Goal: Task Accomplishment & Management: Use online tool/utility

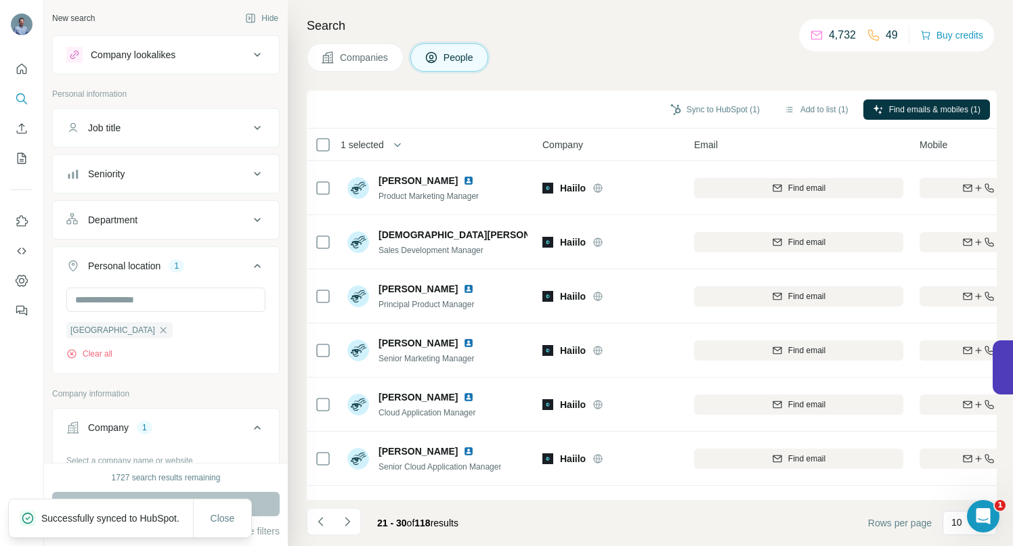
scroll to position [1456, 0]
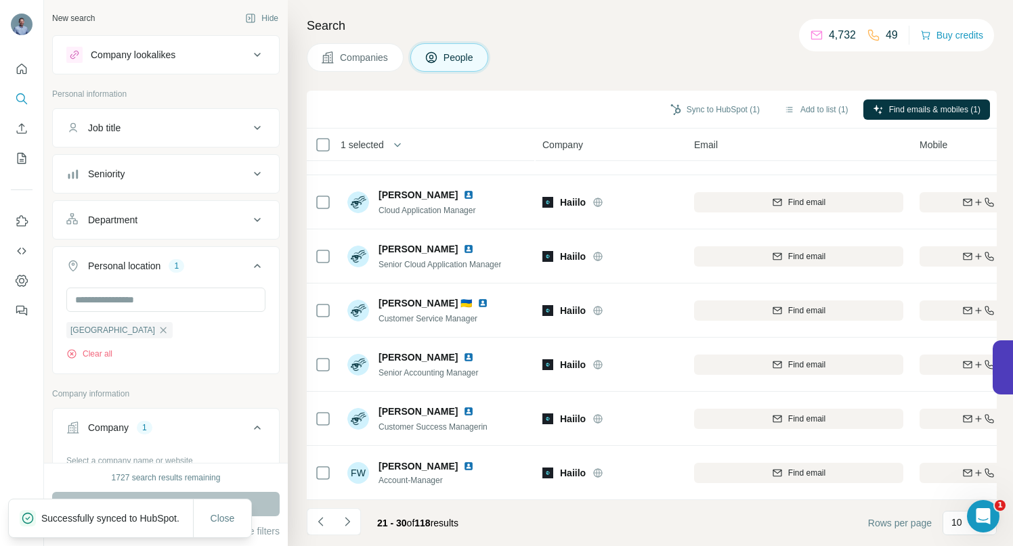
click at [158, 331] on icon "button" at bounding box center [163, 330] width 11 height 11
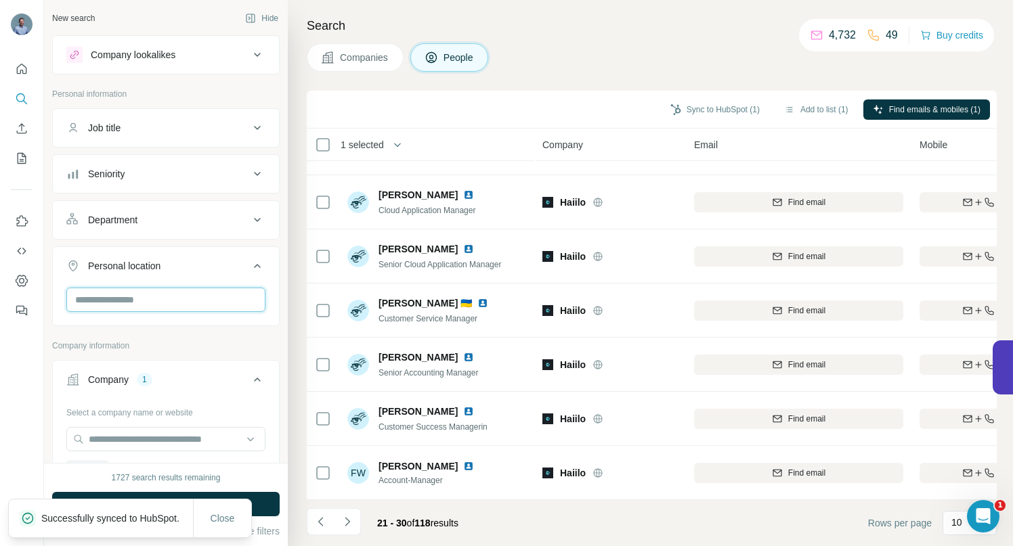
click at [114, 297] on input "text" at bounding box center [165, 300] width 199 height 24
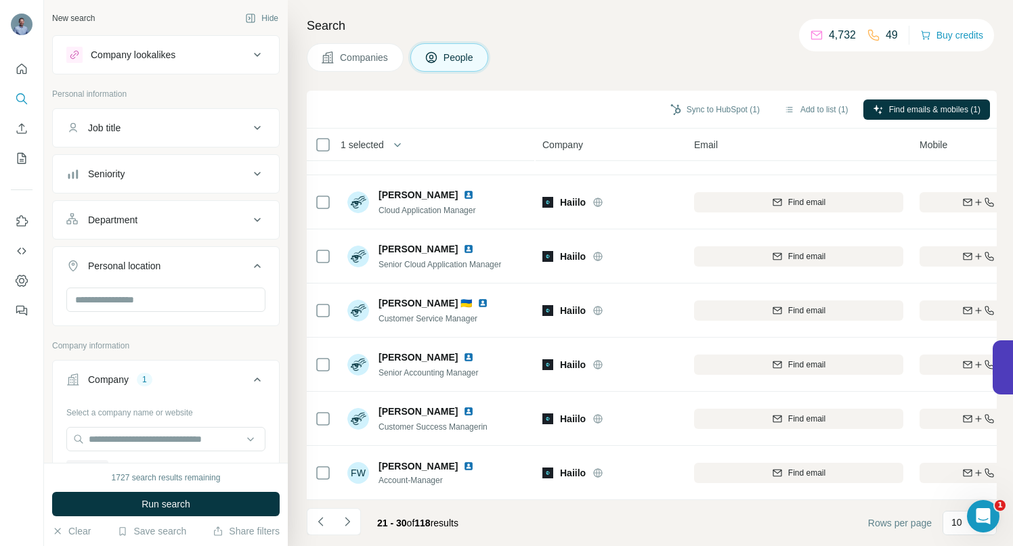
click at [50, 336] on div "New search Hide Company lookalikes Personal information Job title Seniority Dep…" at bounding box center [166, 231] width 244 height 463
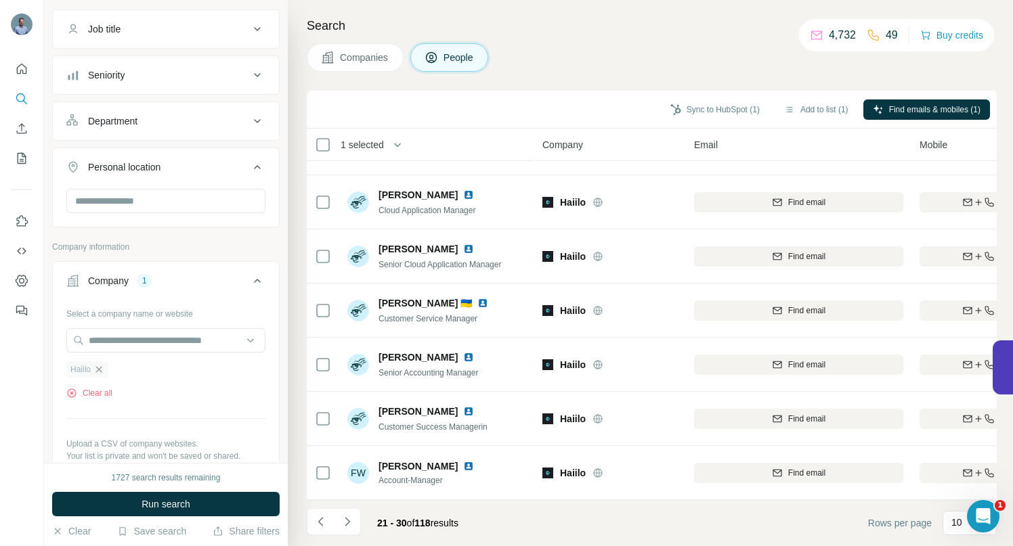
scroll to position [111, 0]
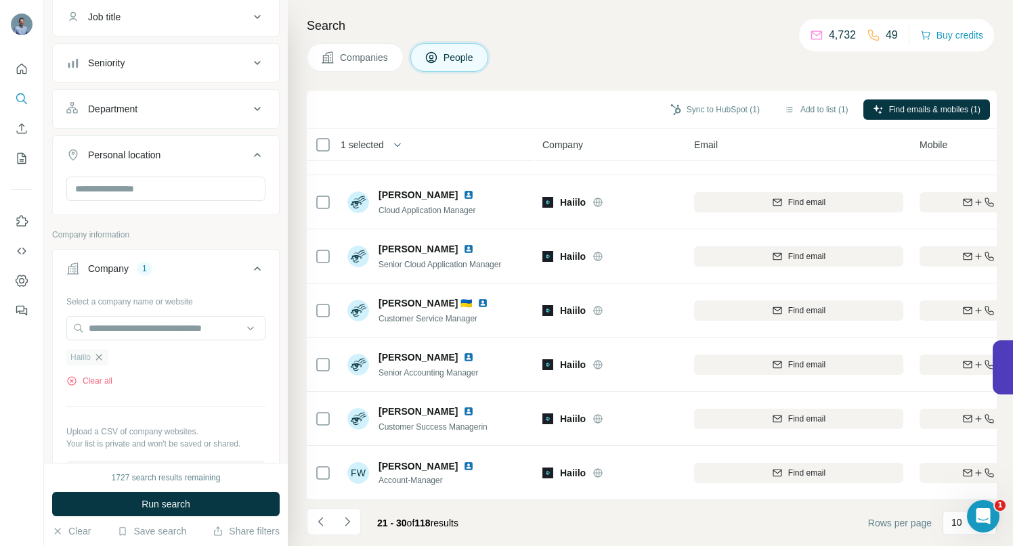
click at [100, 358] on icon "button" at bounding box center [99, 357] width 6 height 6
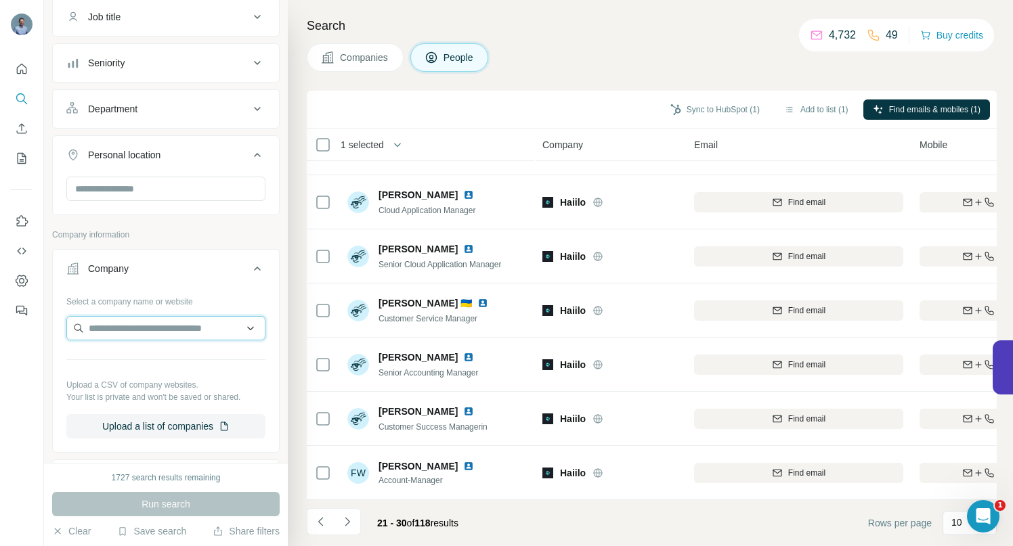
click at [94, 331] on input "text" at bounding box center [165, 328] width 199 height 24
type input "**********"
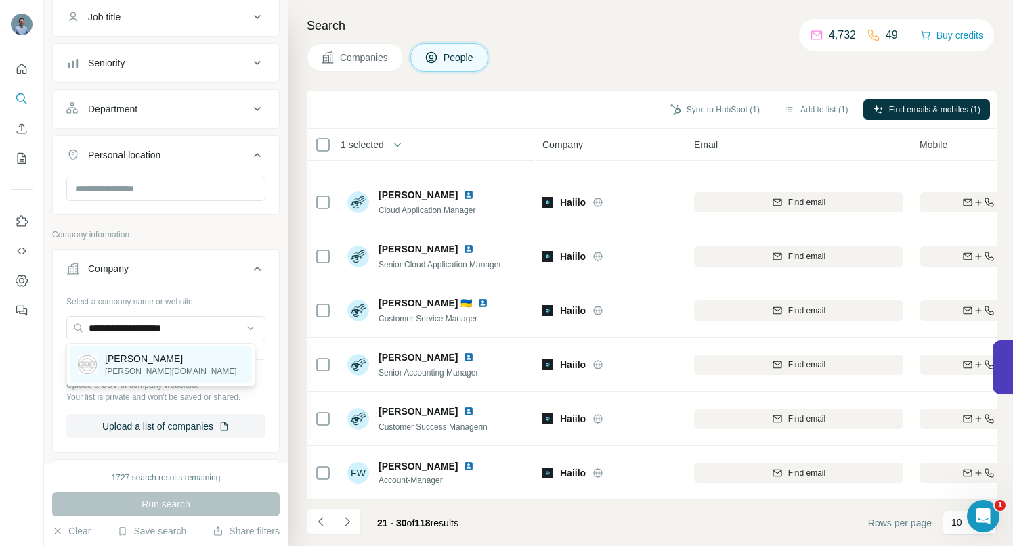
click at [125, 368] on p "[PERSON_NAME][DOMAIN_NAME]" at bounding box center [171, 372] width 132 height 12
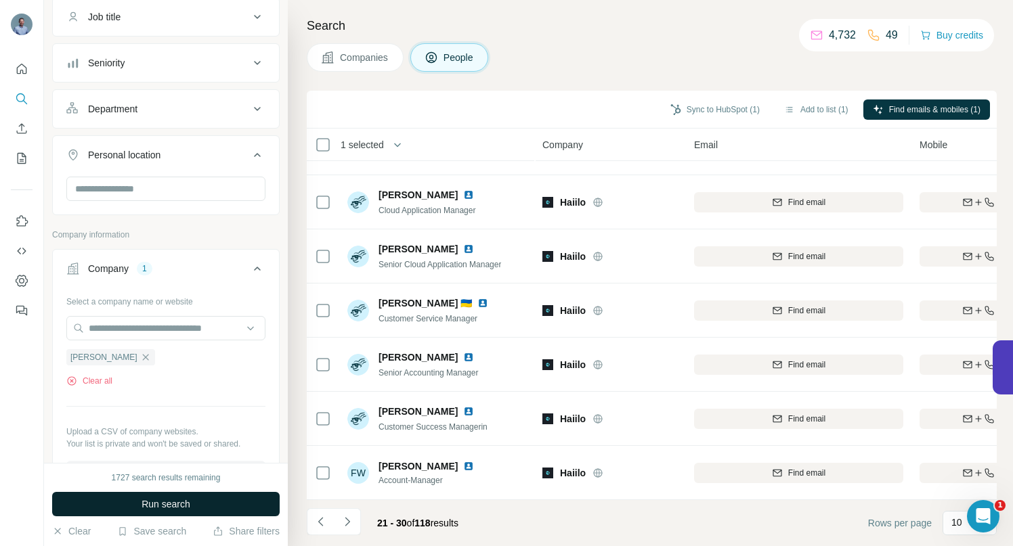
click at [143, 499] on span "Run search" at bounding box center [166, 505] width 49 height 14
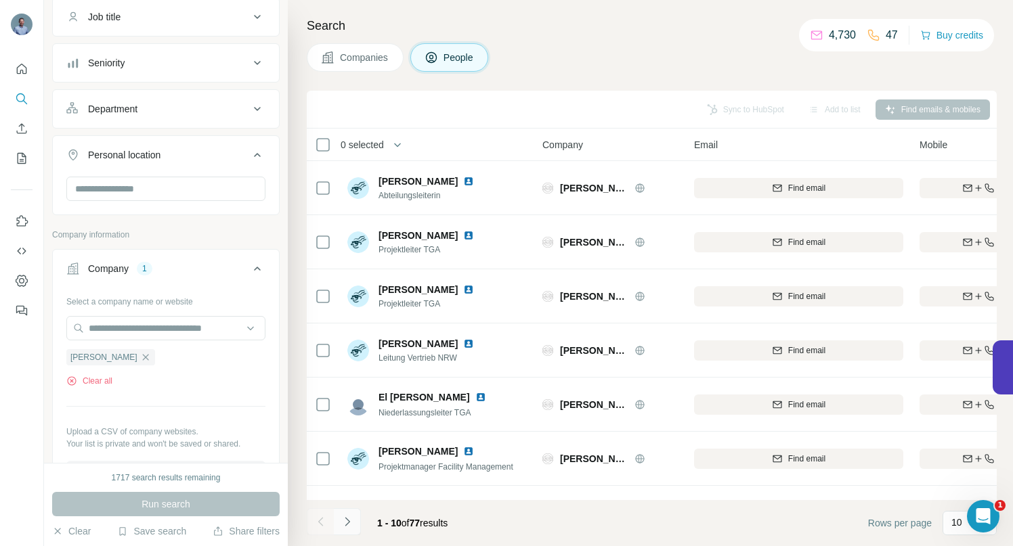
click at [351, 520] on icon "Navigate to next page" at bounding box center [348, 522] width 14 height 14
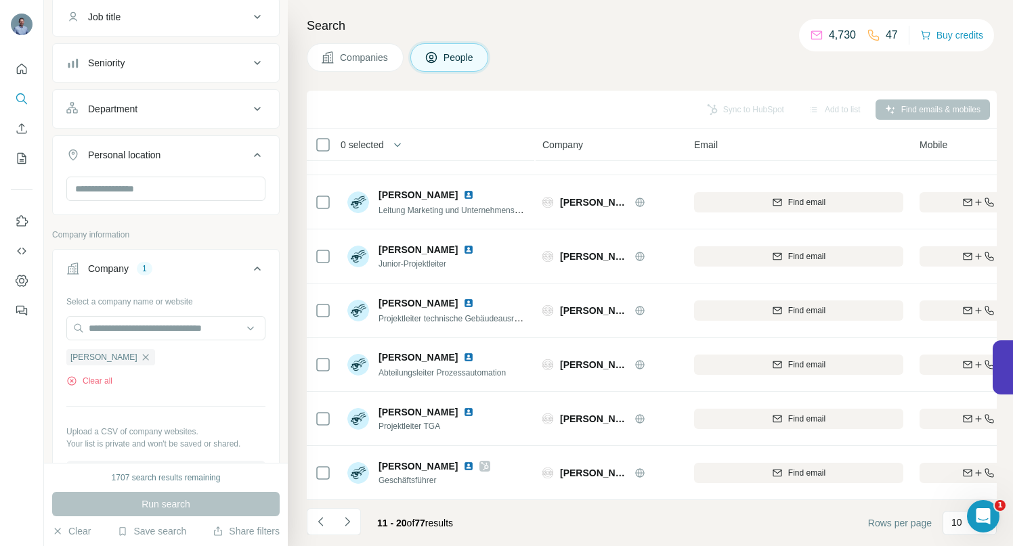
scroll to position [210, 0]
click at [349, 528] on icon "Navigate to next page" at bounding box center [348, 522] width 14 height 14
click at [343, 522] on icon "Navigate to next page" at bounding box center [348, 522] width 14 height 14
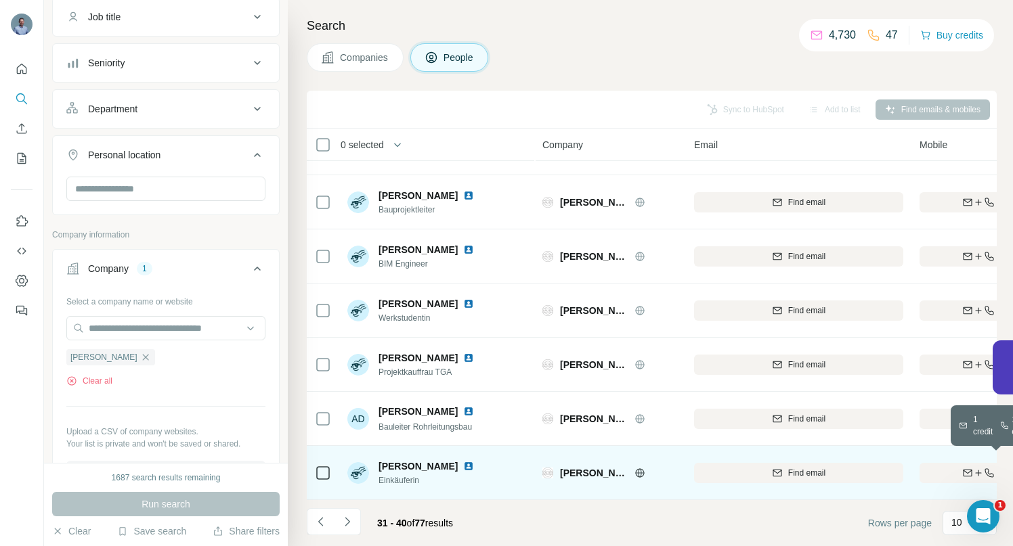
click at [941, 467] on div "Find both" at bounding box center [999, 473] width 158 height 12
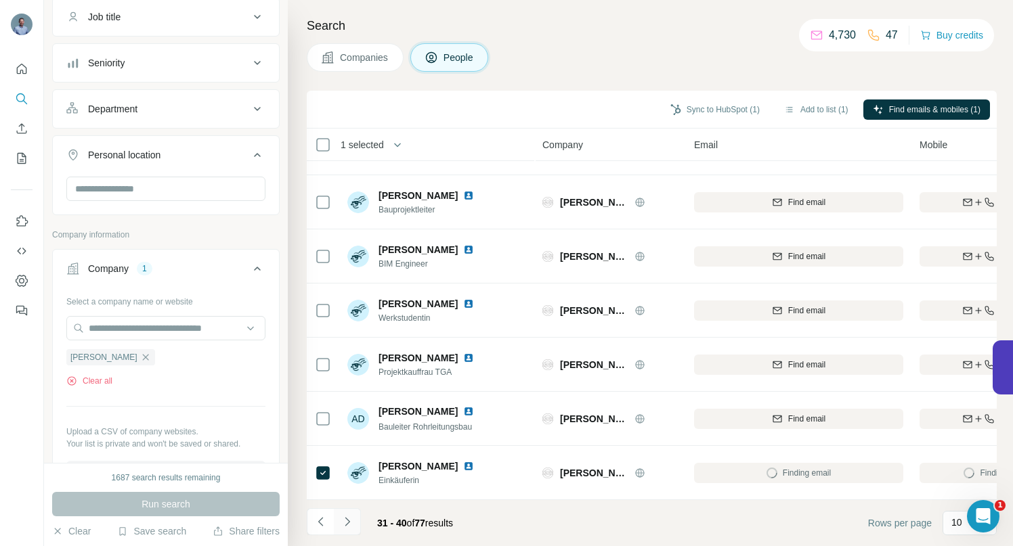
click at [350, 524] on icon "Navigate to next page" at bounding box center [348, 522] width 14 height 14
click at [348, 518] on icon "Navigate to next page" at bounding box center [348, 522] width 14 height 14
click at [346, 519] on icon "Navigate to next page" at bounding box center [347, 521] width 5 height 9
click at [349, 524] on icon "Navigate to next page" at bounding box center [348, 522] width 14 height 14
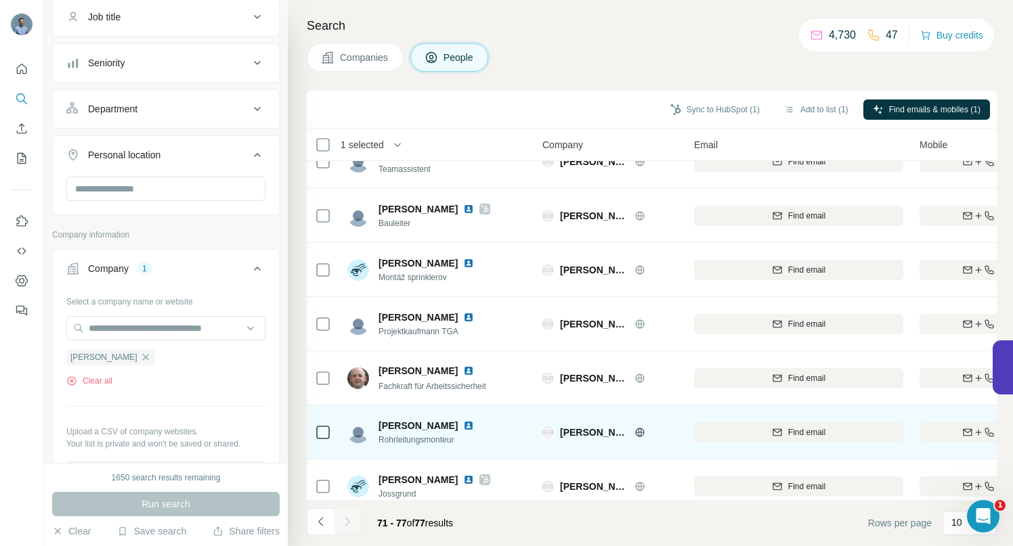
scroll to position [0, 0]
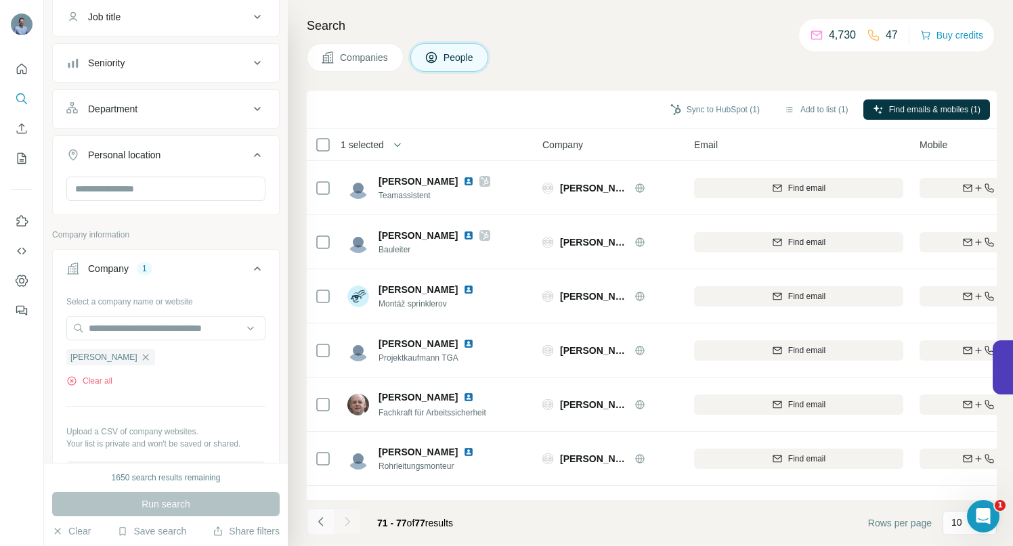
click at [315, 522] on icon "Navigate to previous page" at bounding box center [321, 522] width 14 height 14
click at [316, 521] on icon "Navigate to previous page" at bounding box center [321, 522] width 14 height 14
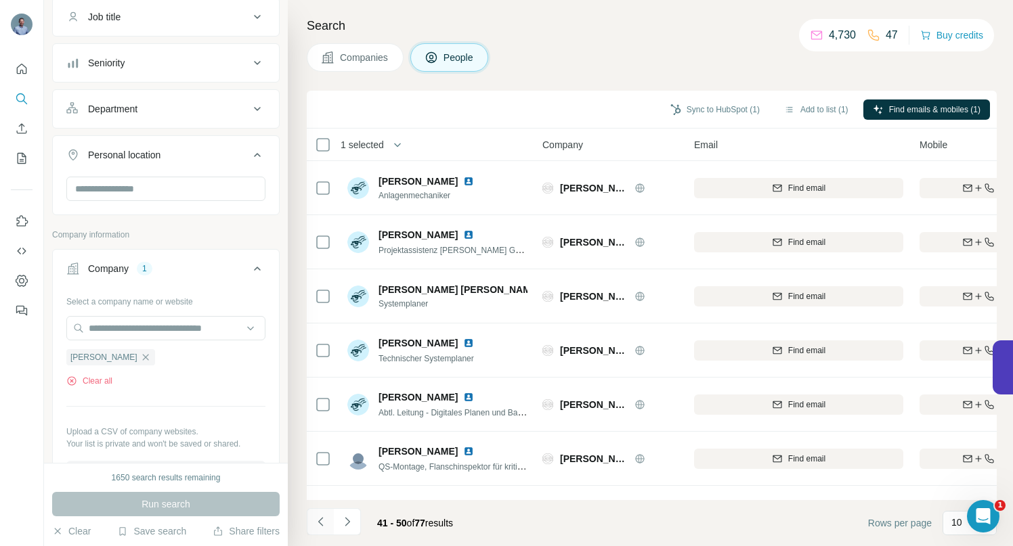
click at [316, 521] on icon "Navigate to previous page" at bounding box center [321, 522] width 14 height 14
click at [316, 521] on div at bounding box center [320, 522] width 27 height 27
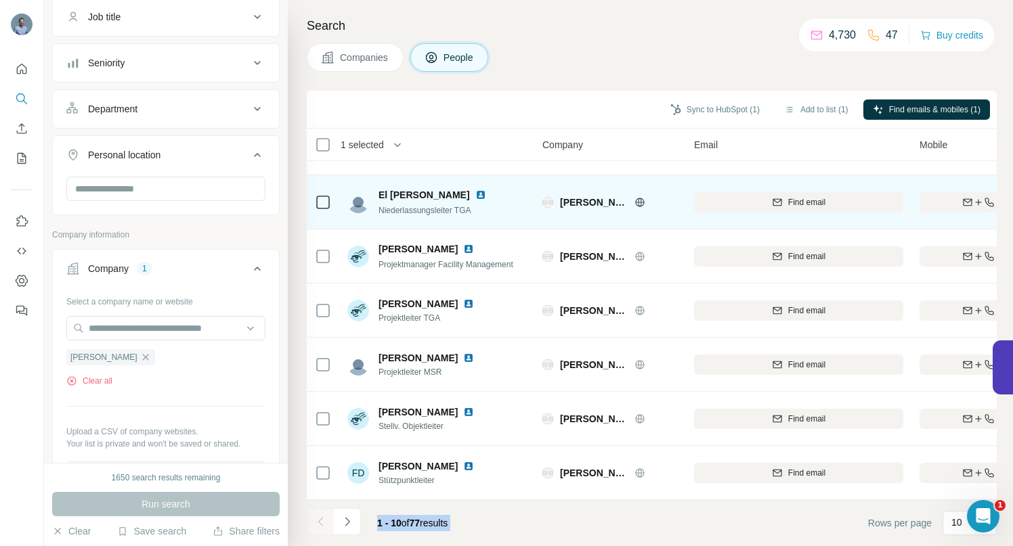
scroll to position [210, 0]
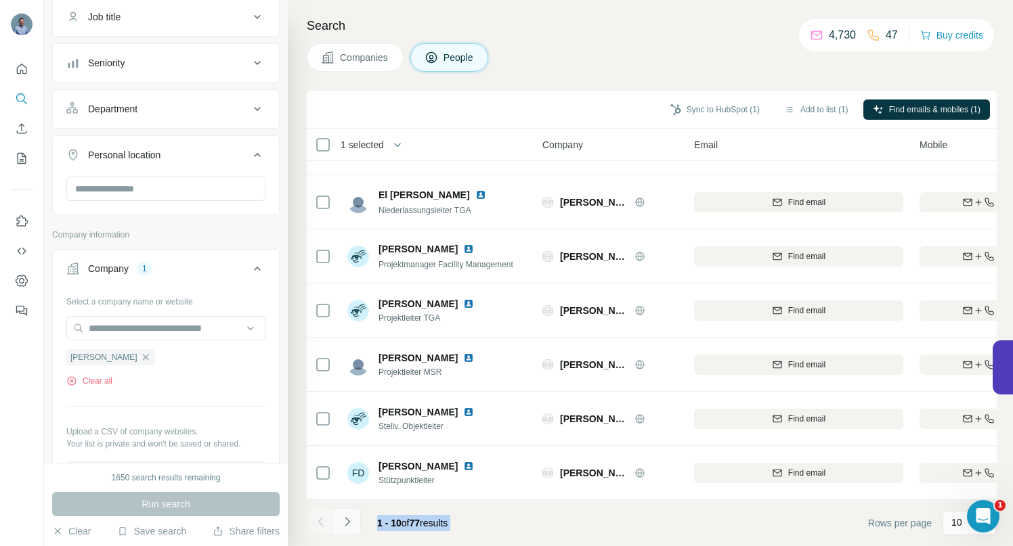
click at [347, 522] on icon "Navigate to next page" at bounding box center [348, 522] width 14 height 14
click at [351, 522] on icon "Navigate to next page" at bounding box center [348, 522] width 14 height 14
click at [350, 525] on icon "Navigate to next page" at bounding box center [348, 522] width 14 height 14
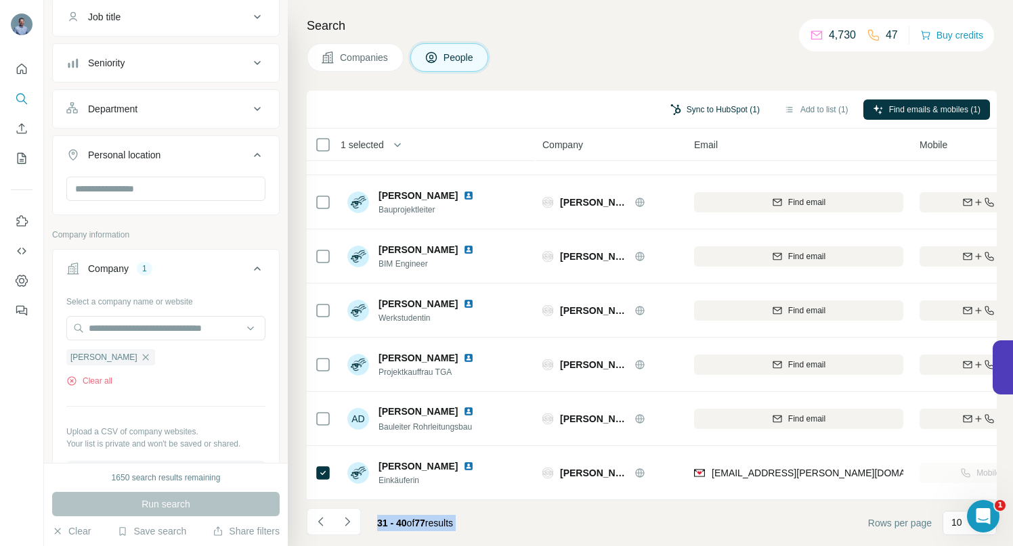
click at [700, 113] on button "Sync to HubSpot (1)" at bounding box center [715, 110] width 108 height 20
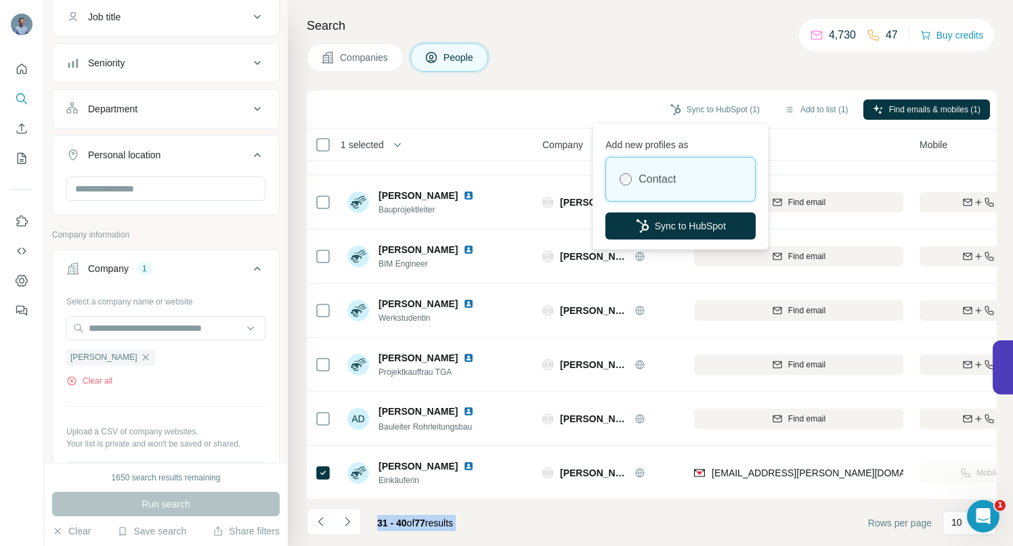
drag, startPoint x: 676, startPoint y: 230, endPoint x: 523, endPoint y: 123, distance: 187.1
click at [676, 230] on button "Sync to HubSpot" at bounding box center [680, 226] width 150 height 27
